Goal: Task Accomplishment & Management: Manage account settings

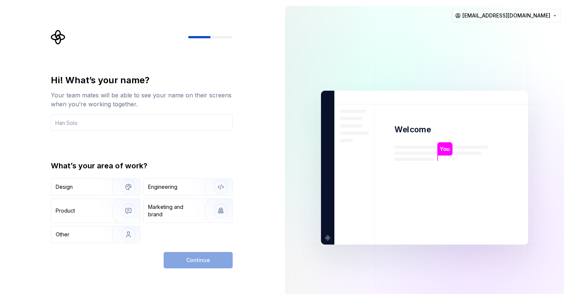
click at [278, 135] on div "Hi! What’s your name? Your team mates will be able to see your name on their sc…" at bounding box center [139, 167] width 279 height 335
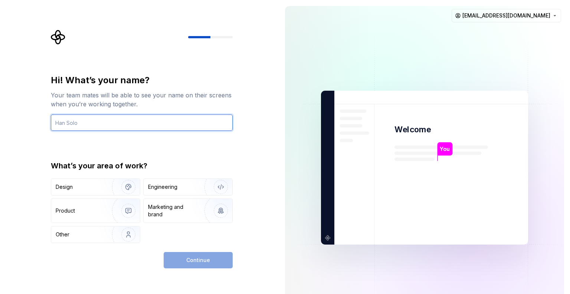
click at [199, 123] on input "text" at bounding box center [142, 122] width 182 height 16
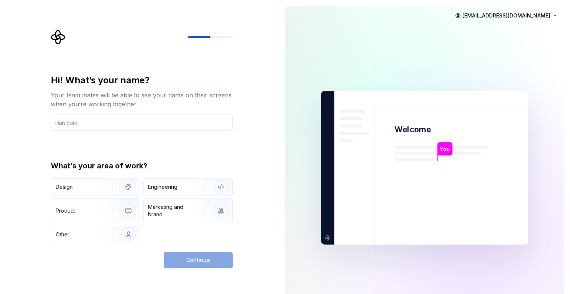
click at [275, 126] on div "Hi! What’s your name? Your team mates will be able to see your name on their sc…" at bounding box center [139, 167] width 279 height 335
click at [216, 266] on div "Continue" at bounding box center [198, 260] width 69 height 16
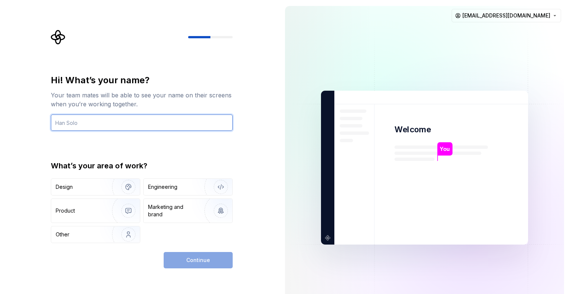
click at [175, 123] on input "text" at bounding box center [142, 122] width 182 height 16
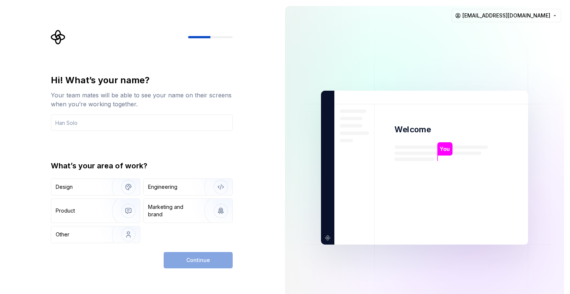
click at [272, 106] on div "Hi! What’s your name? Your team mates will be able to see your name on their sc…" at bounding box center [139, 167] width 279 height 335
click at [184, 120] on input "text" at bounding box center [142, 122] width 182 height 16
click at [263, 118] on div "Hi! What’s your name? Your team mates will be able to see your name on their sc…" at bounding box center [139, 167] width 279 height 335
click at [507, 20] on html "Hi! What’s your name? Your team mates will be able to see your name on their sc…" at bounding box center [285, 147] width 570 height 294
click at [202, 87] on html "Hi! What’s your name? Your team mates will be able to see your name on their sc…" at bounding box center [285, 147] width 570 height 294
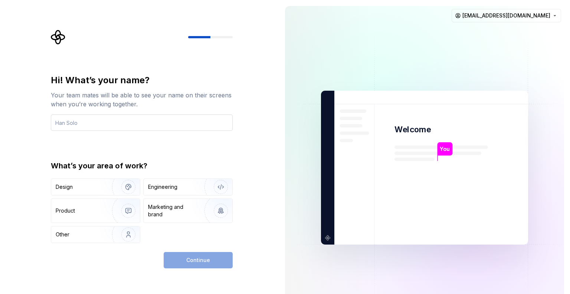
click at [211, 116] on input "text" at bounding box center [142, 122] width 182 height 16
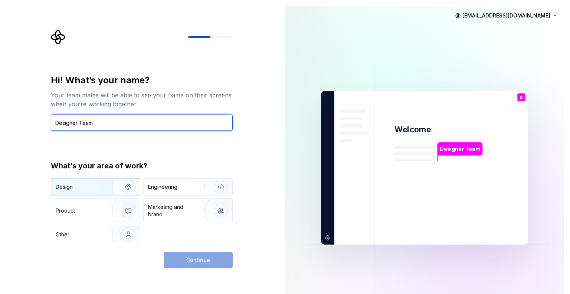
type input "Designer Team"
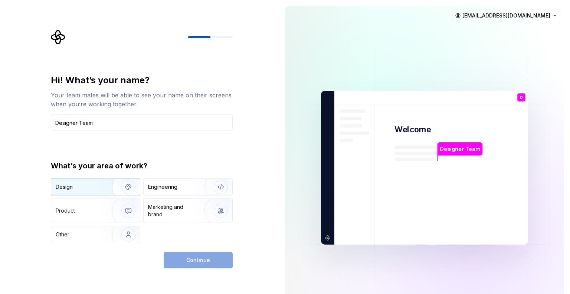
click at [119, 188] on img "button" at bounding box center [123, 187] width 47 height 50
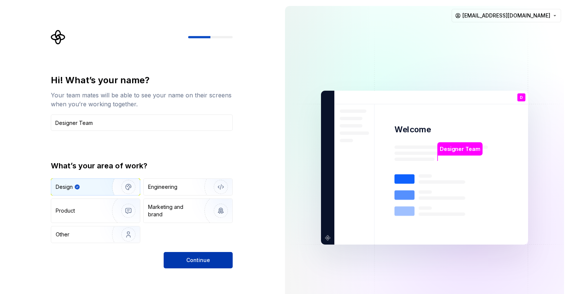
click at [215, 259] on button "Continue" at bounding box center [198, 260] width 69 height 16
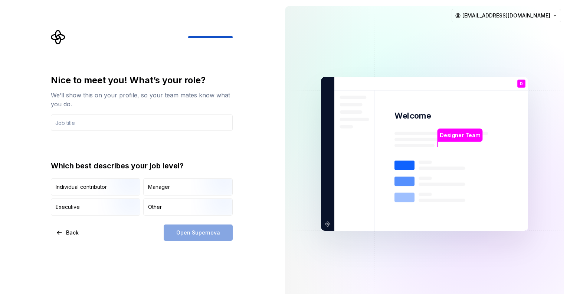
click at [220, 236] on div "Open Supernova" at bounding box center [198, 232] width 69 height 16
click at [181, 212] on div "Other" at bounding box center [188, 207] width 89 height 16
click at [196, 233] on div "Open Supernova" at bounding box center [198, 232] width 69 height 16
click at [143, 122] on input "text" at bounding box center [142, 122] width 182 height 16
drag, startPoint x: 178, startPoint y: 203, endPoint x: 183, endPoint y: 204, distance: 4.6
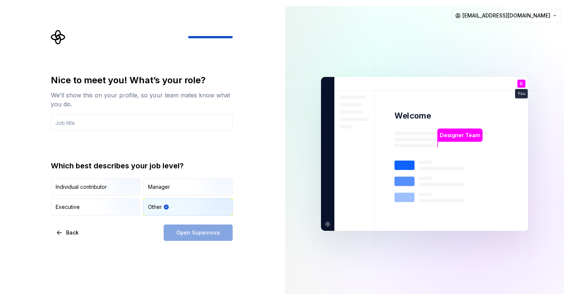
click at [178, 203] on div "Other" at bounding box center [188, 207] width 89 height 16
click at [183, 204] on div "Other" at bounding box center [188, 207] width 89 height 16
click at [196, 229] on div "Open Supernova" at bounding box center [198, 232] width 69 height 16
click at [197, 230] on div "Open Supernova" at bounding box center [198, 232] width 69 height 16
click at [176, 231] on div "Open Supernova" at bounding box center [198, 232] width 69 height 16
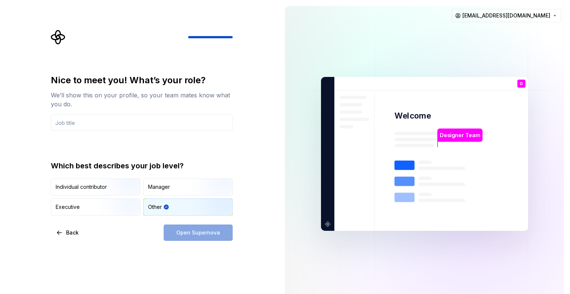
click at [167, 207] on icon "button" at bounding box center [166, 206] width 5 height 5
click at [118, 189] on img "button" at bounding box center [121, 196] width 47 height 50
click at [161, 202] on div "Other" at bounding box center [188, 207] width 89 height 16
drag, startPoint x: 125, startPoint y: 201, endPoint x: 166, endPoint y: 219, distance: 45.4
click at [125, 201] on img "button" at bounding box center [121, 216] width 47 height 50
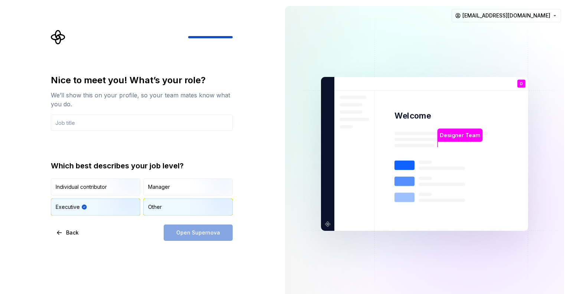
click at [188, 211] on div "Other" at bounding box center [188, 207] width 89 height 16
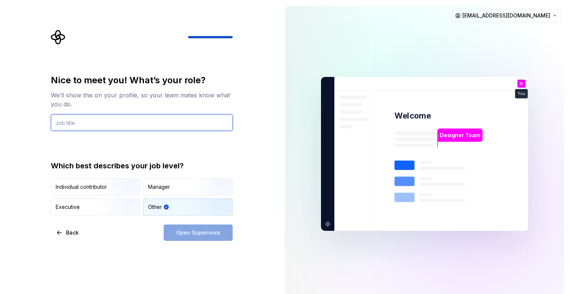
click at [167, 120] on input "text" at bounding box center [142, 122] width 182 height 16
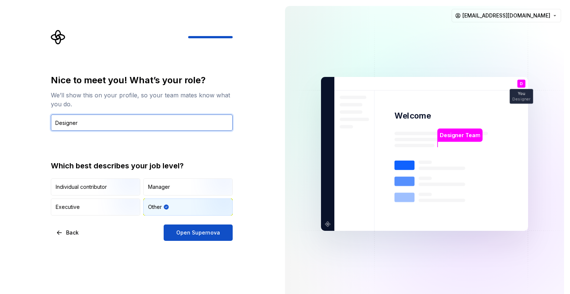
type input "Designer"
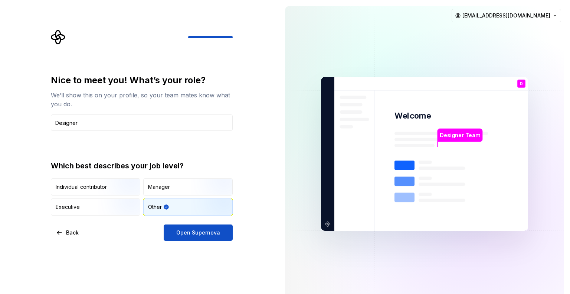
click at [179, 209] on div "Other" at bounding box center [188, 207] width 89 height 16
click at [203, 232] on span "Open Supernova" at bounding box center [198, 232] width 44 height 7
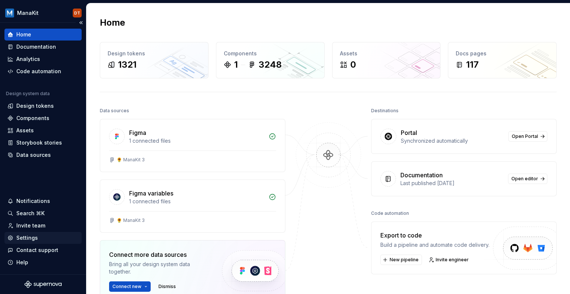
click at [30, 238] on div "Settings" at bounding box center [27, 237] width 22 height 7
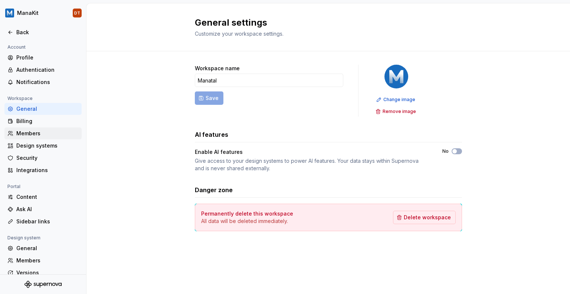
click at [35, 130] on div "Members" at bounding box center [47, 133] width 62 height 7
